Goal: Transaction & Acquisition: Download file/media

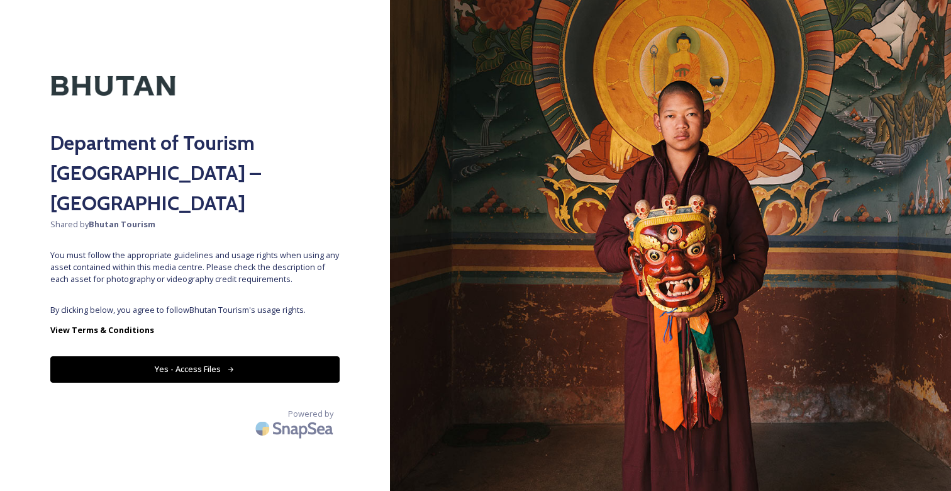
click at [226, 356] on button "Yes - Access Files" at bounding box center [194, 369] width 289 height 26
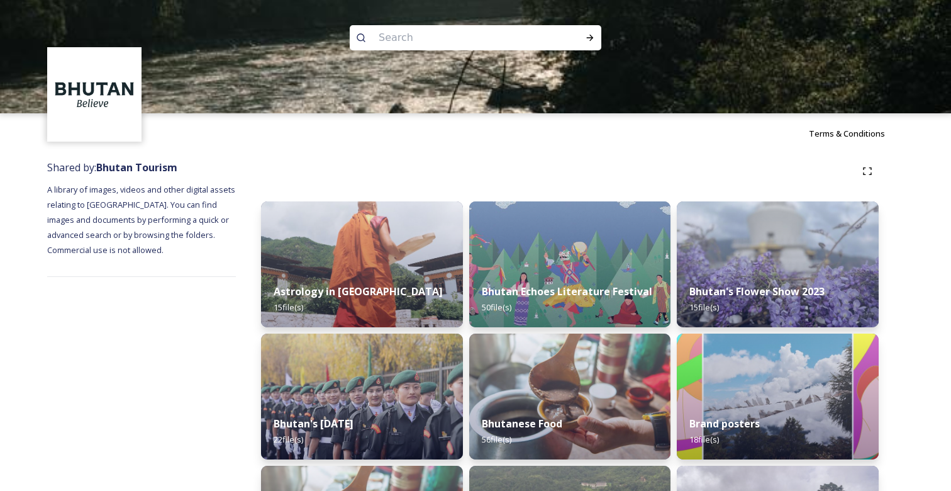
click at [417, 40] on input at bounding box center [458, 38] width 172 height 28
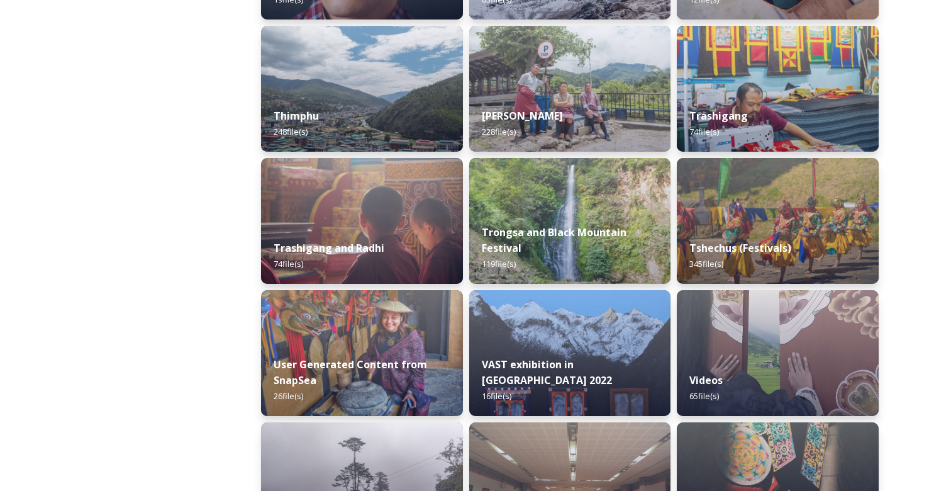
scroll to position [1499, 0]
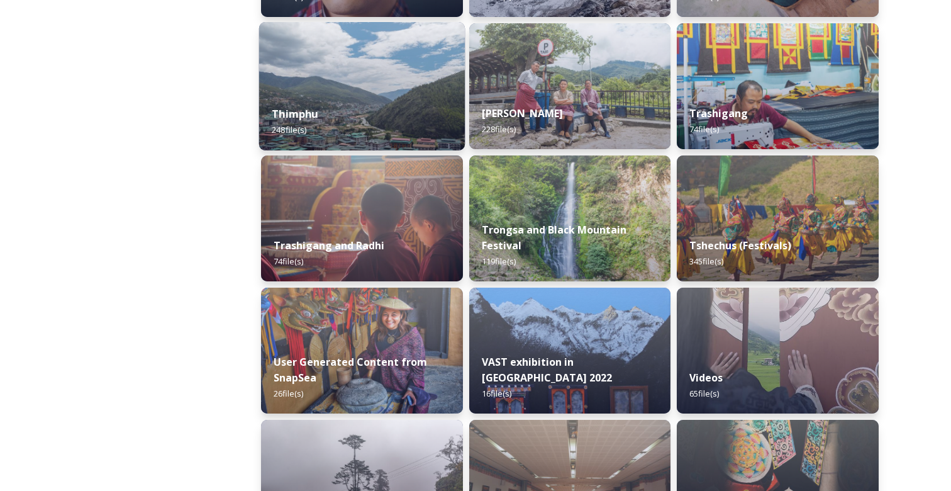
click at [348, 83] on img at bounding box center [362, 86] width 206 height 128
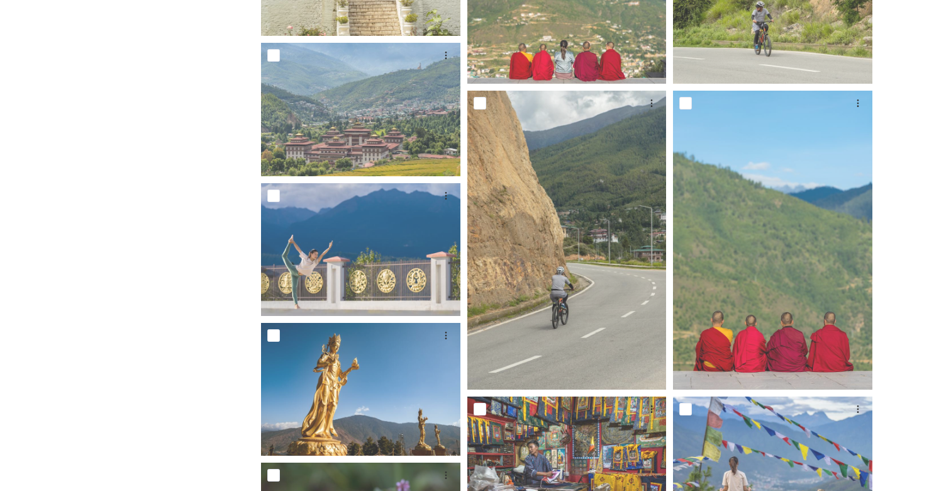
scroll to position [869, 0]
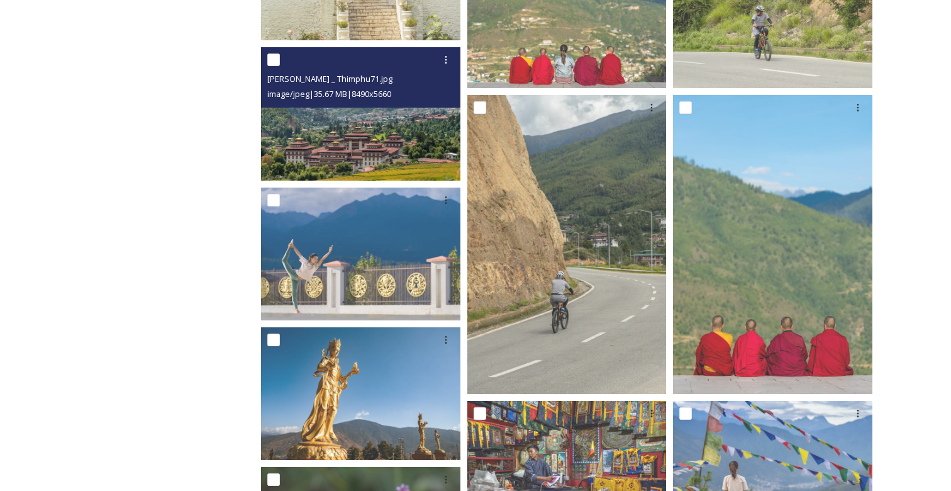
click at [275, 57] on input "checkbox" at bounding box center [273, 59] width 13 height 13
checkbox input "true"
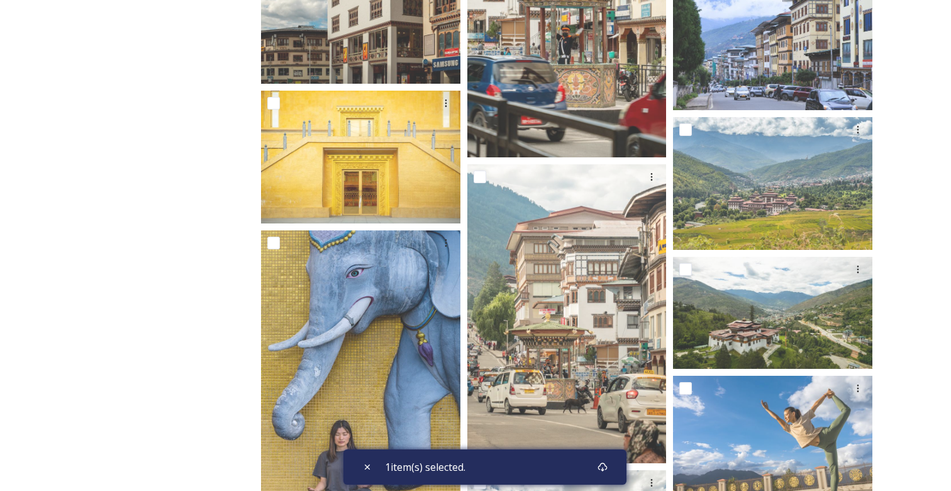
scroll to position [2837, 0]
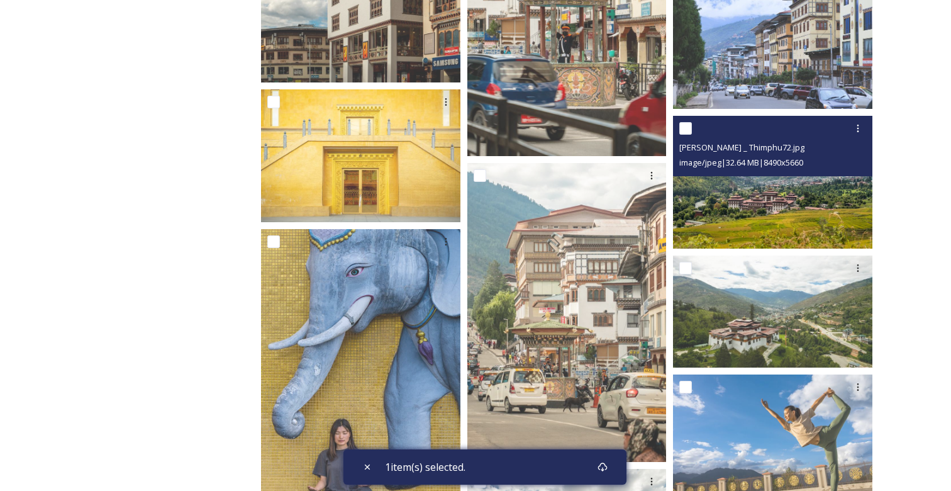
click at [689, 130] on input "checkbox" at bounding box center [685, 128] width 13 height 13
checkbox input "true"
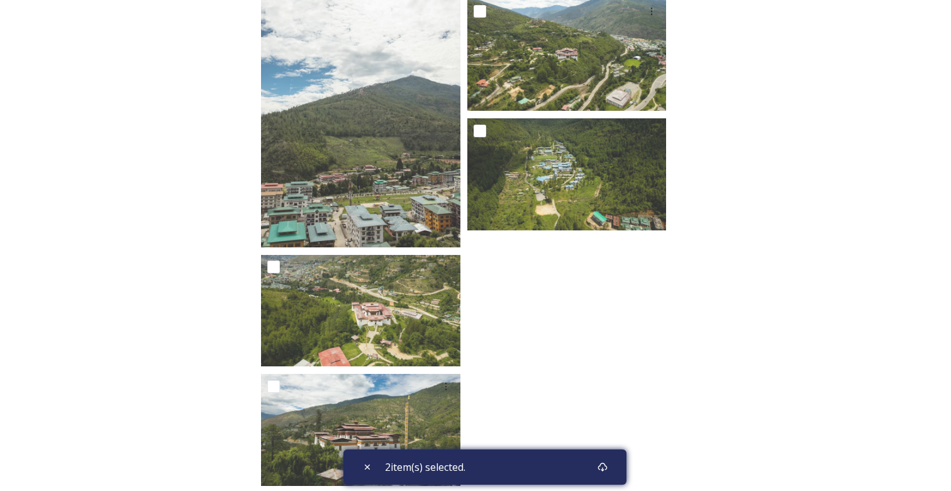
scroll to position [12653, 0]
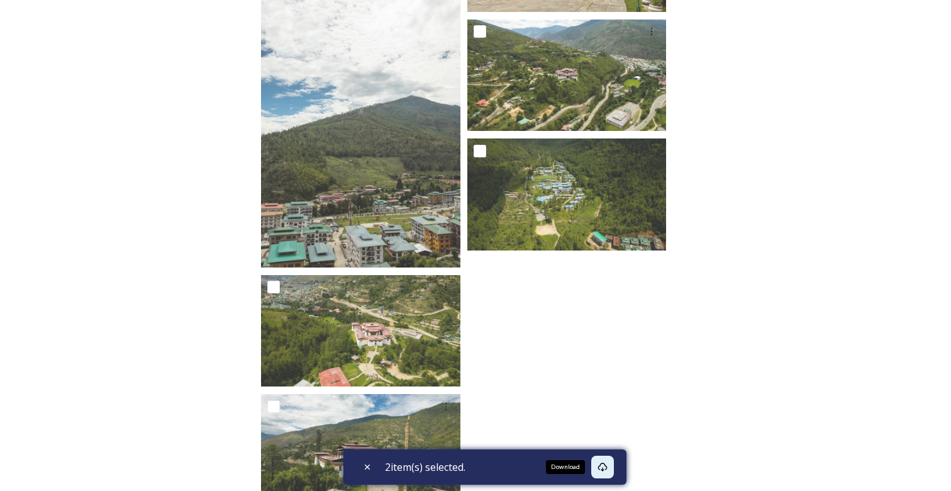
click at [607, 467] on icon at bounding box center [602, 466] width 9 height 9
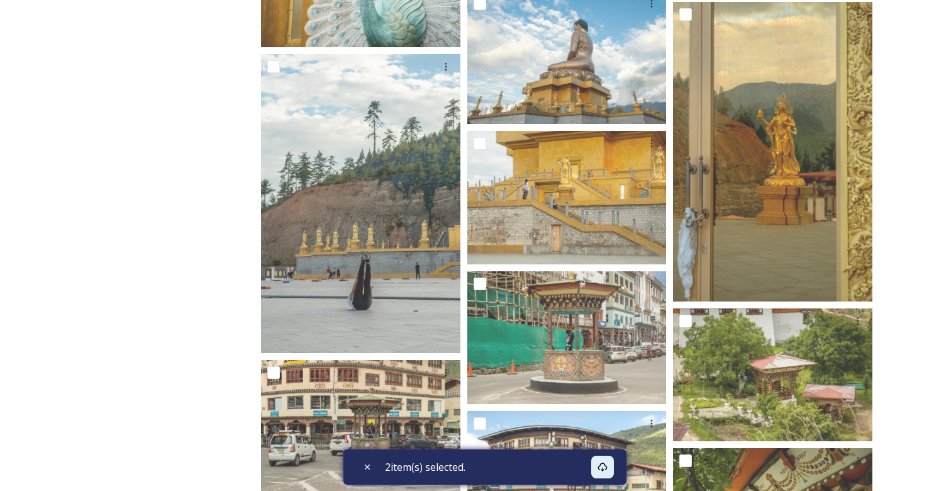
scroll to position [11310, 0]
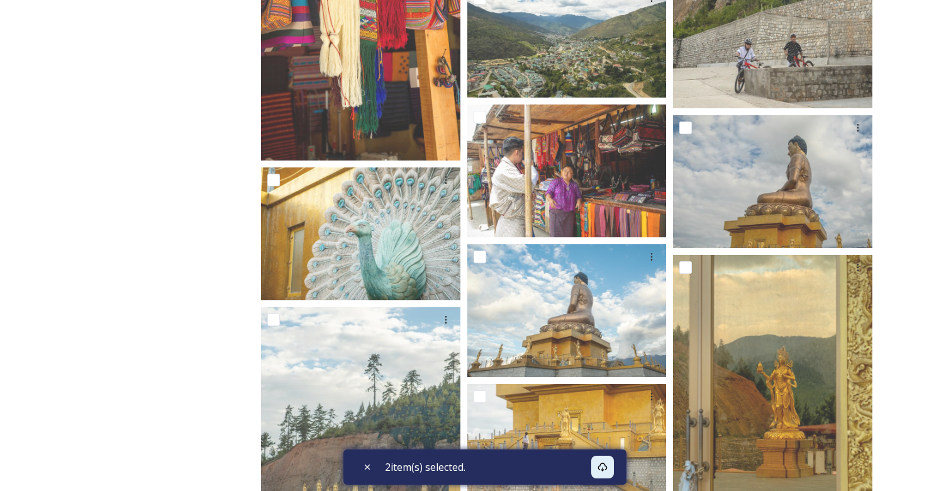
scroll to position [1499, 0]
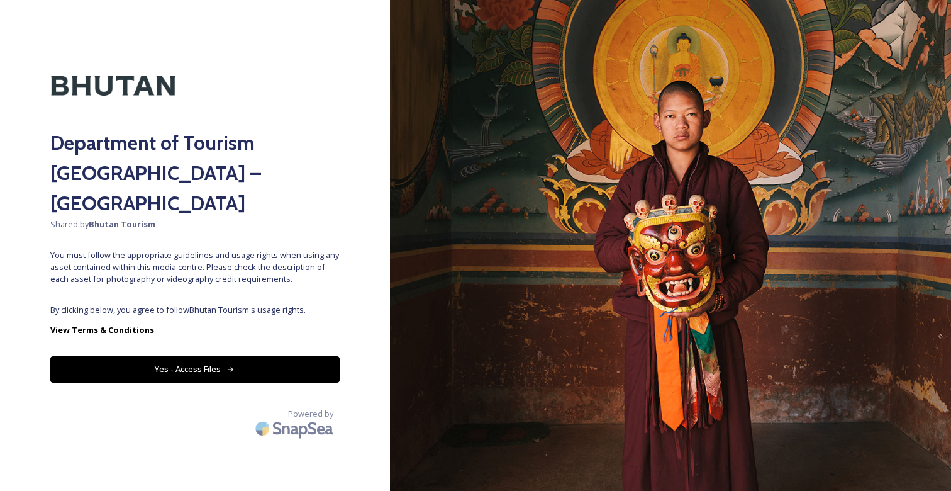
click at [253, 356] on button "Yes - Access Files" at bounding box center [194, 369] width 289 height 26
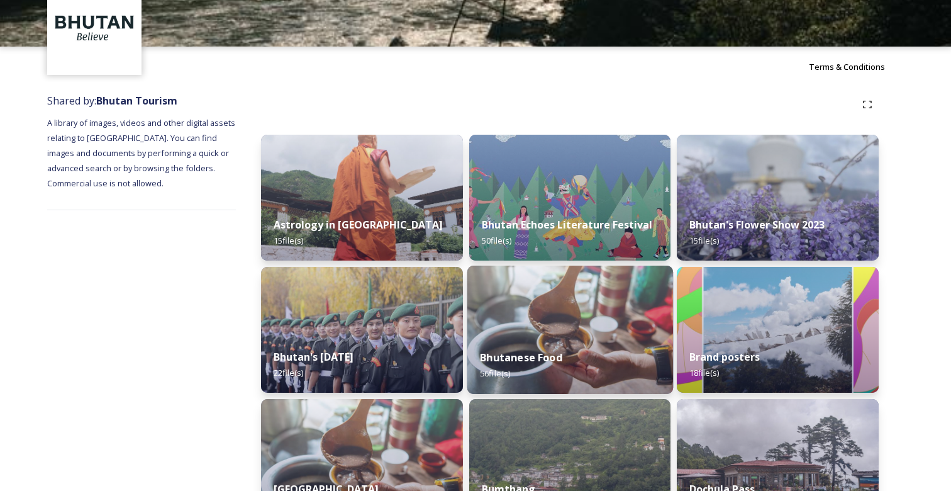
scroll to position [68, 0]
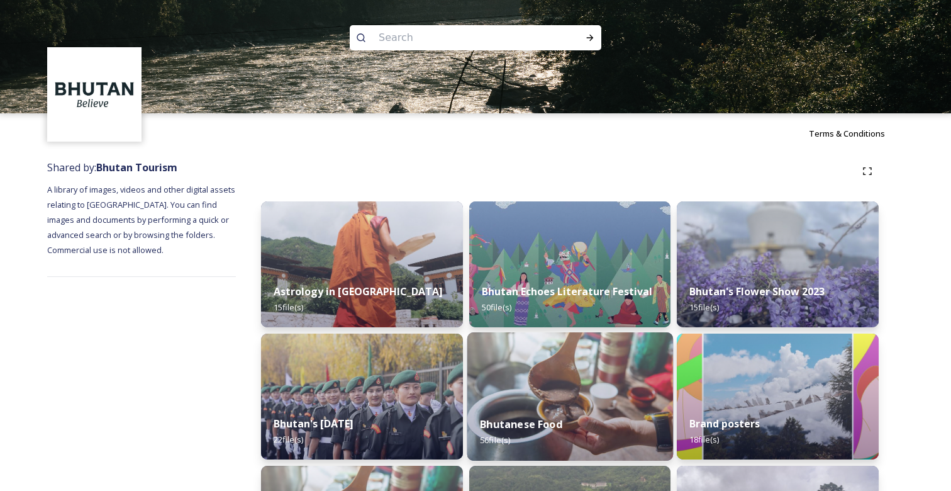
click at [506, 429] on strong "Bhutanese Food" at bounding box center [521, 424] width 82 height 14
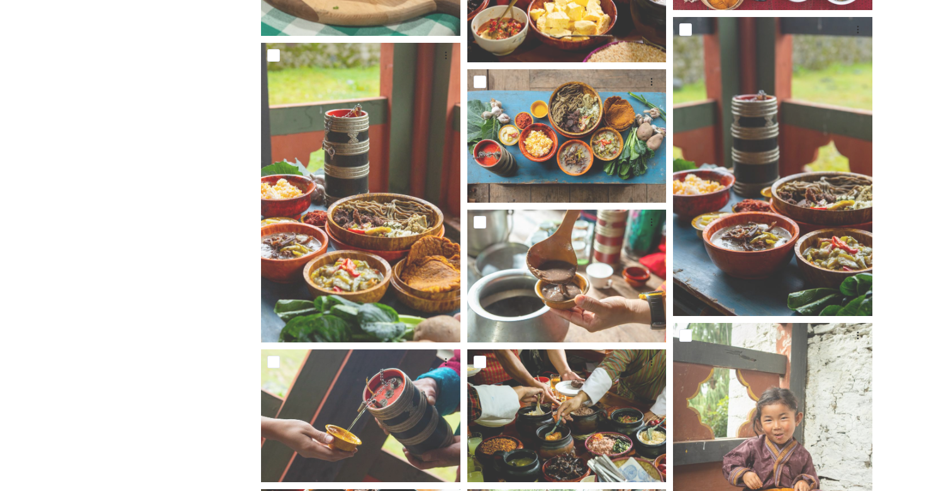
scroll to position [1376, 0]
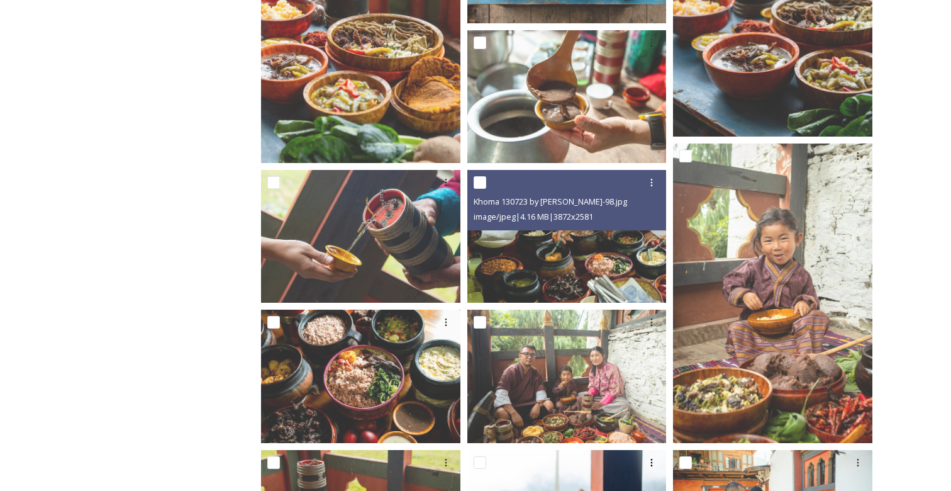
scroll to position [1534, 0]
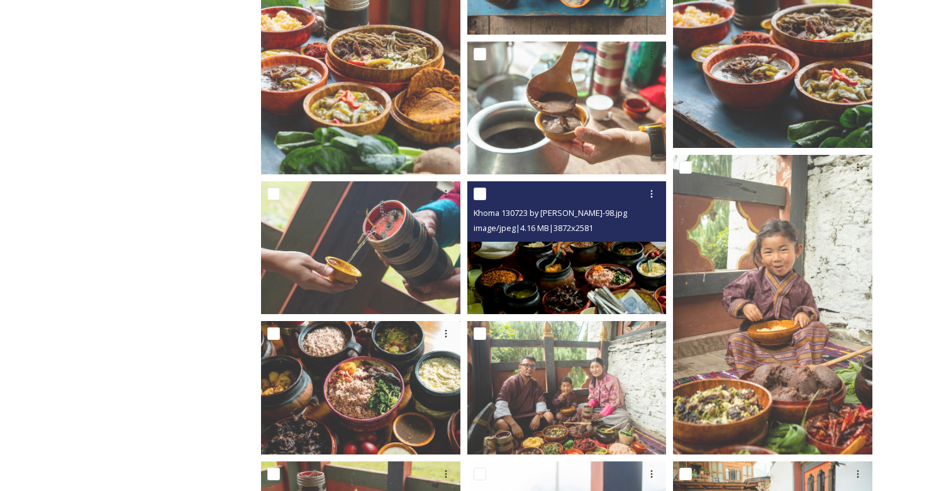
click at [598, 265] on img at bounding box center [566, 247] width 199 height 133
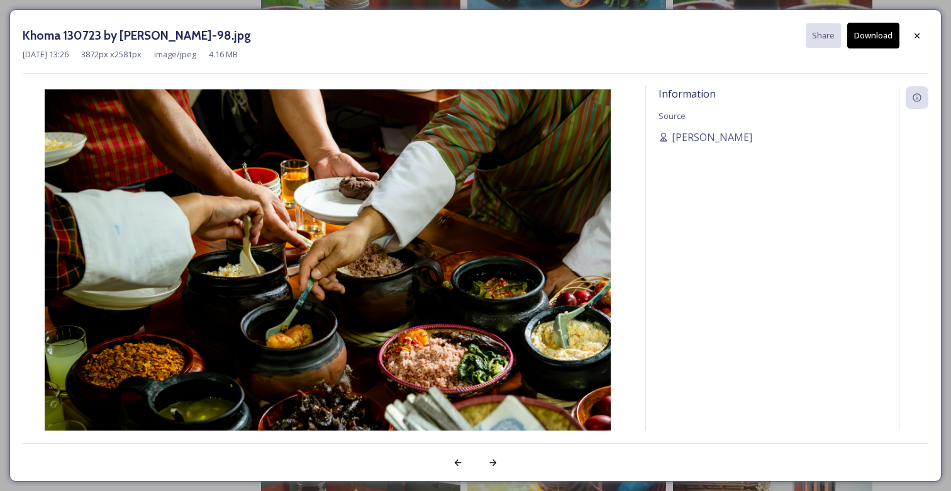
click at [887, 32] on button "Download" at bounding box center [873, 36] width 52 height 26
click at [919, 35] on icon at bounding box center [917, 36] width 10 height 10
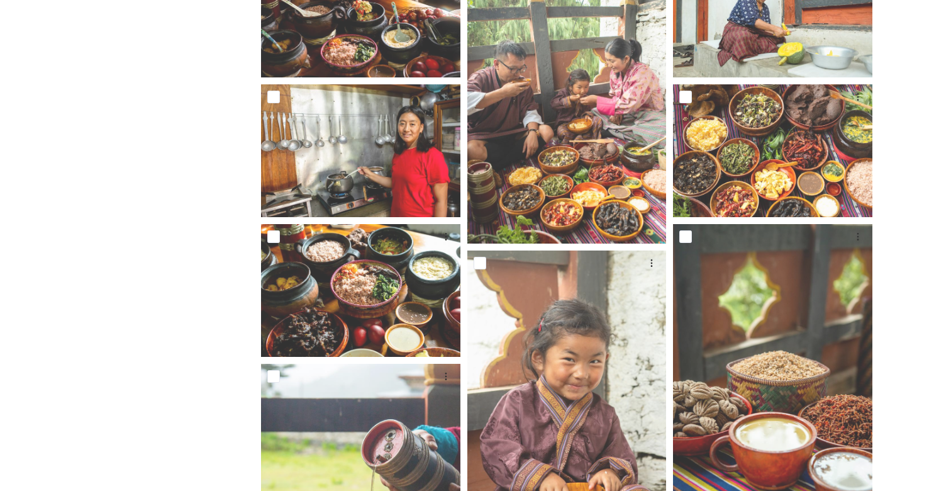
scroll to position [0, 0]
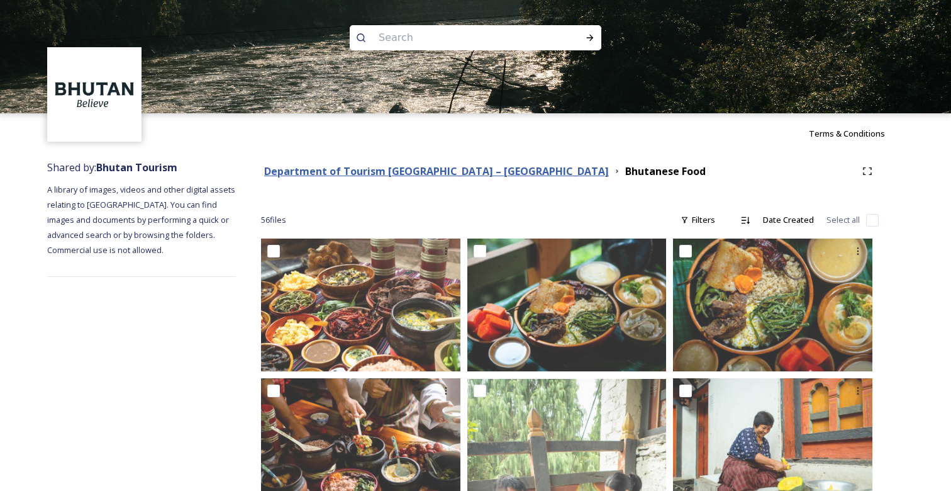
click at [469, 172] on strong "Department of Tourism [GEOGRAPHIC_DATA] – [GEOGRAPHIC_DATA]" at bounding box center [436, 171] width 345 height 14
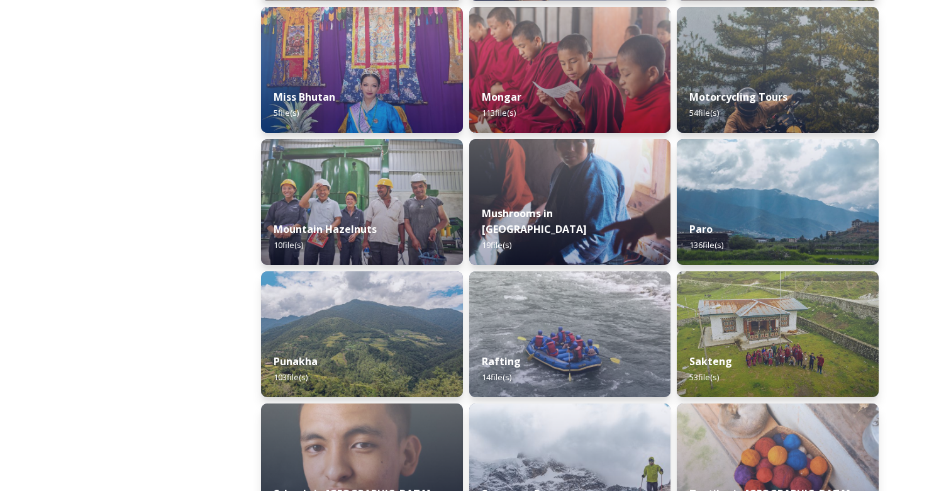
scroll to position [987, 0]
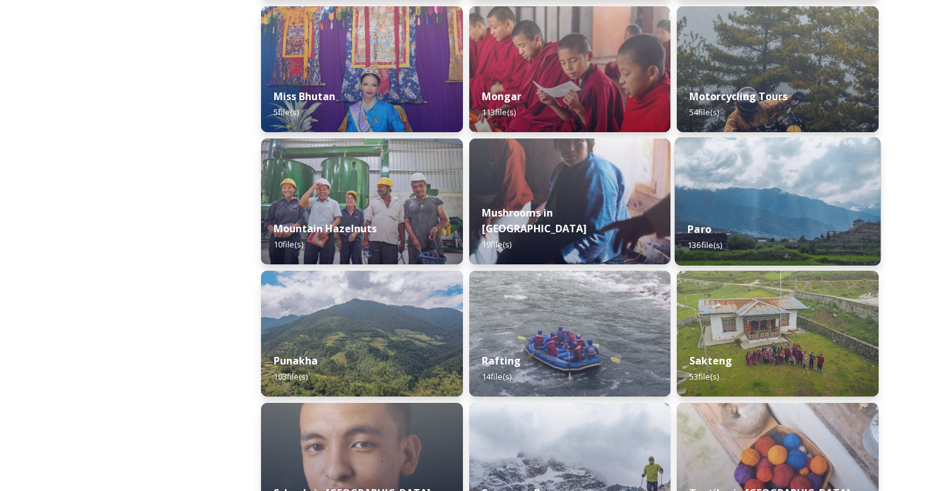
click at [722, 218] on div "Paro 136 file(s)" at bounding box center [778, 236] width 206 height 57
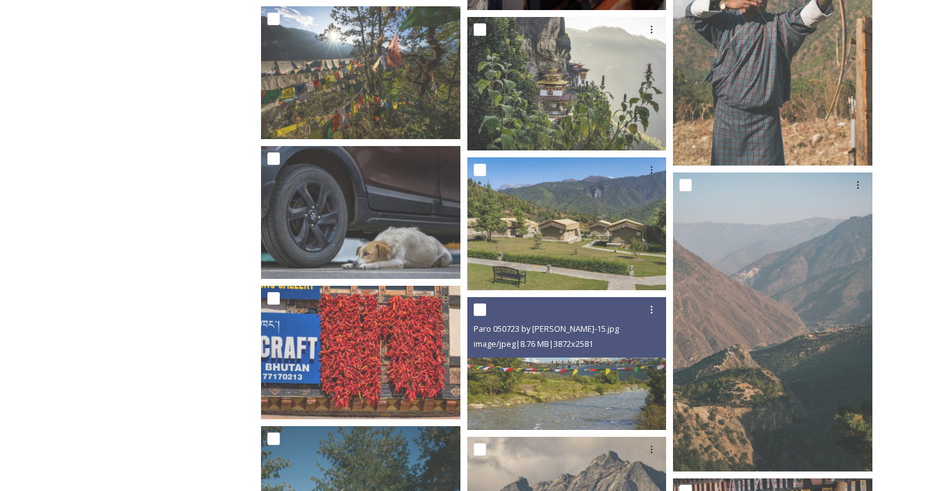
scroll to position [3011, 0]
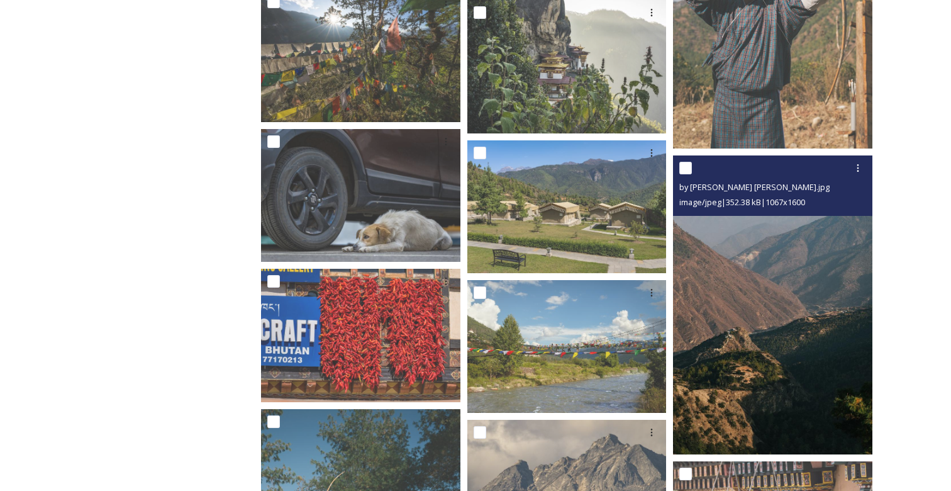
click at [835, 314] on img at bounding box center [772, 304] width 199 height 299
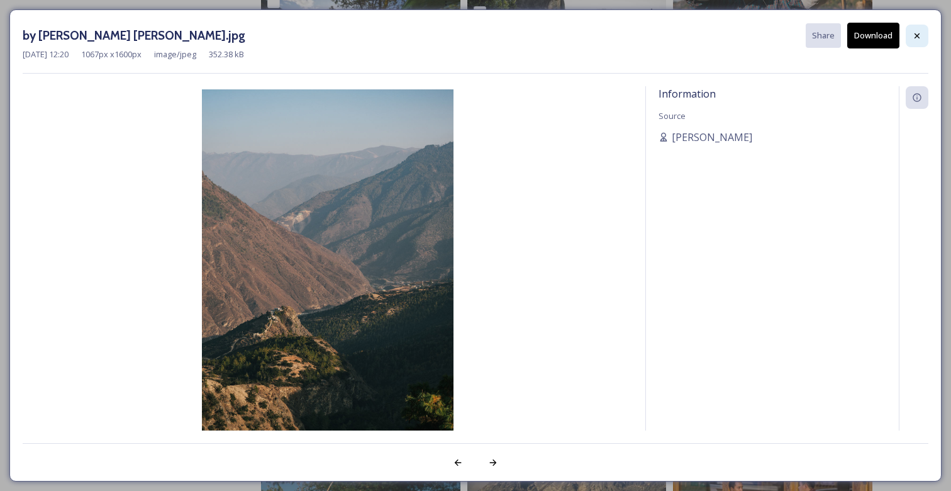
click at [916, 32] on icon at bounding box center [917, 36] width 10 height 10
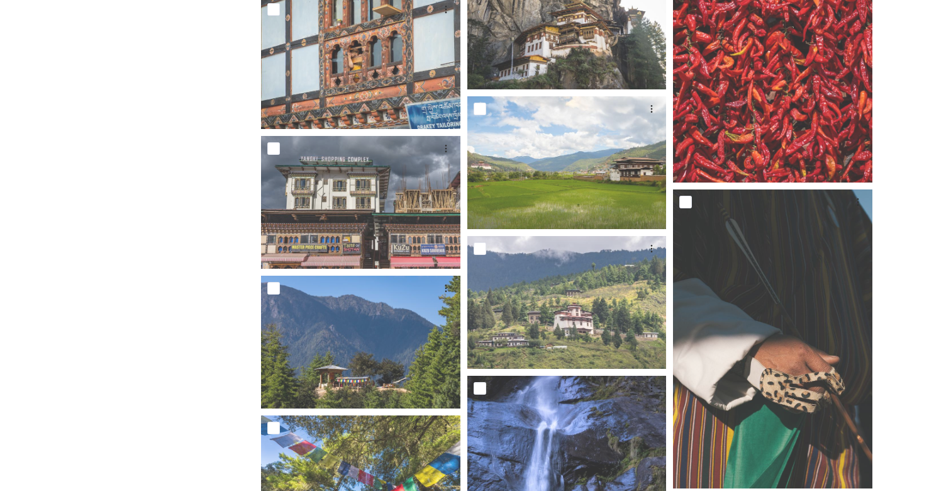
scroll to position [4816, 0]
